Goal: Task Accomplishment & Management: Manage account settings

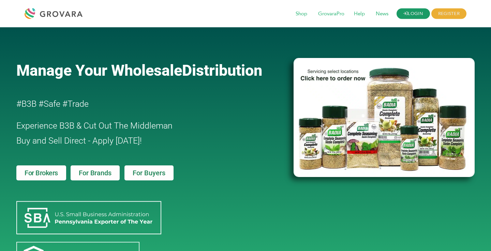
click at [415, 14] on link "LOGIN" at bounding box center [413, 14] width 33 height 11
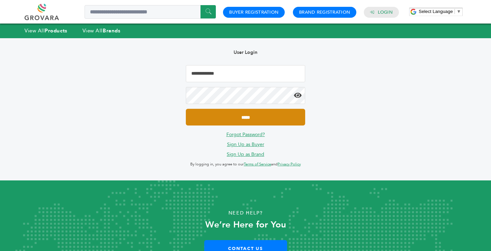
type input "**********"
click at [300, 115] on input "*****" at bounding box center [245, 117] width 119 height 17
